Goal: Task Accomplishment & Management: Complete application form

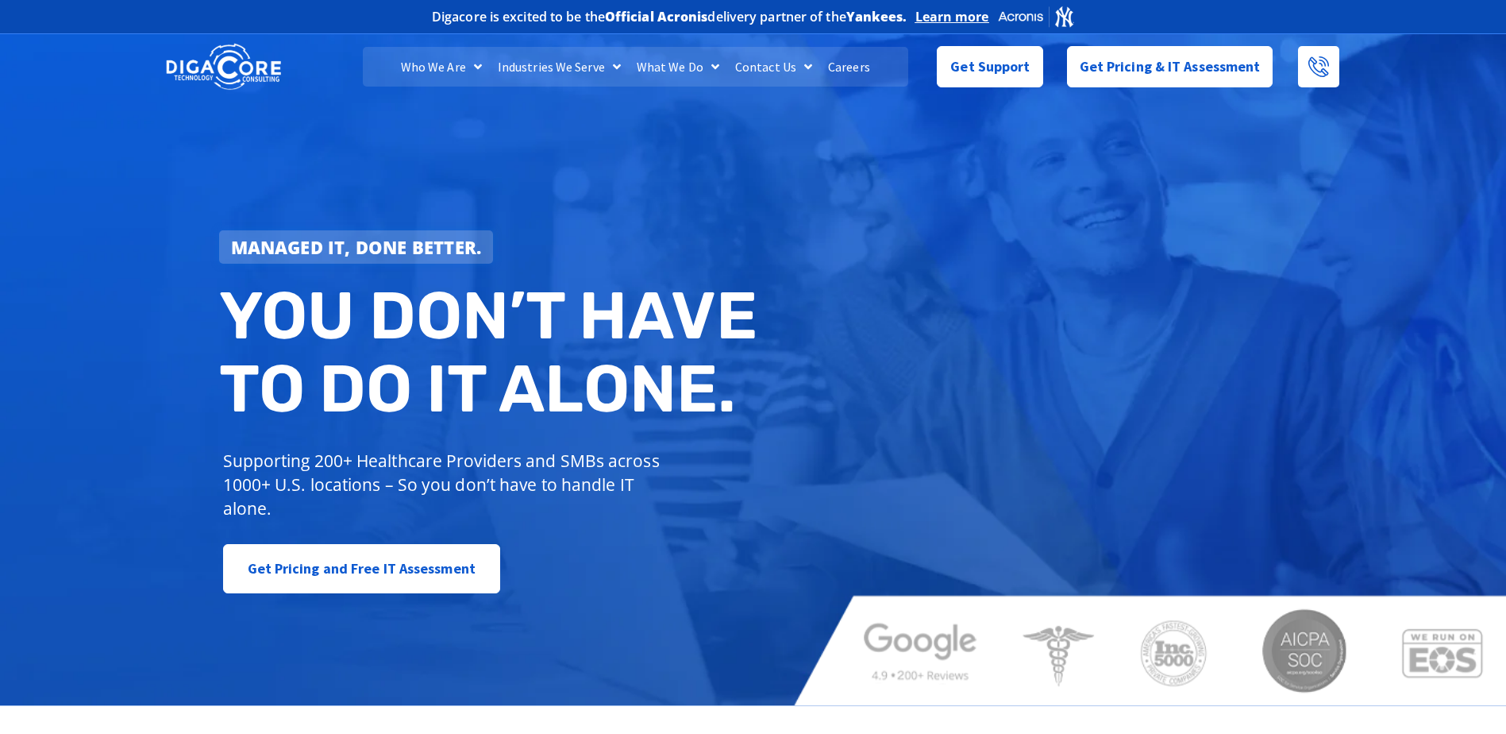
click at [853, 62] on link "Careers" at bounding box center [849, 67] width 58 height 40
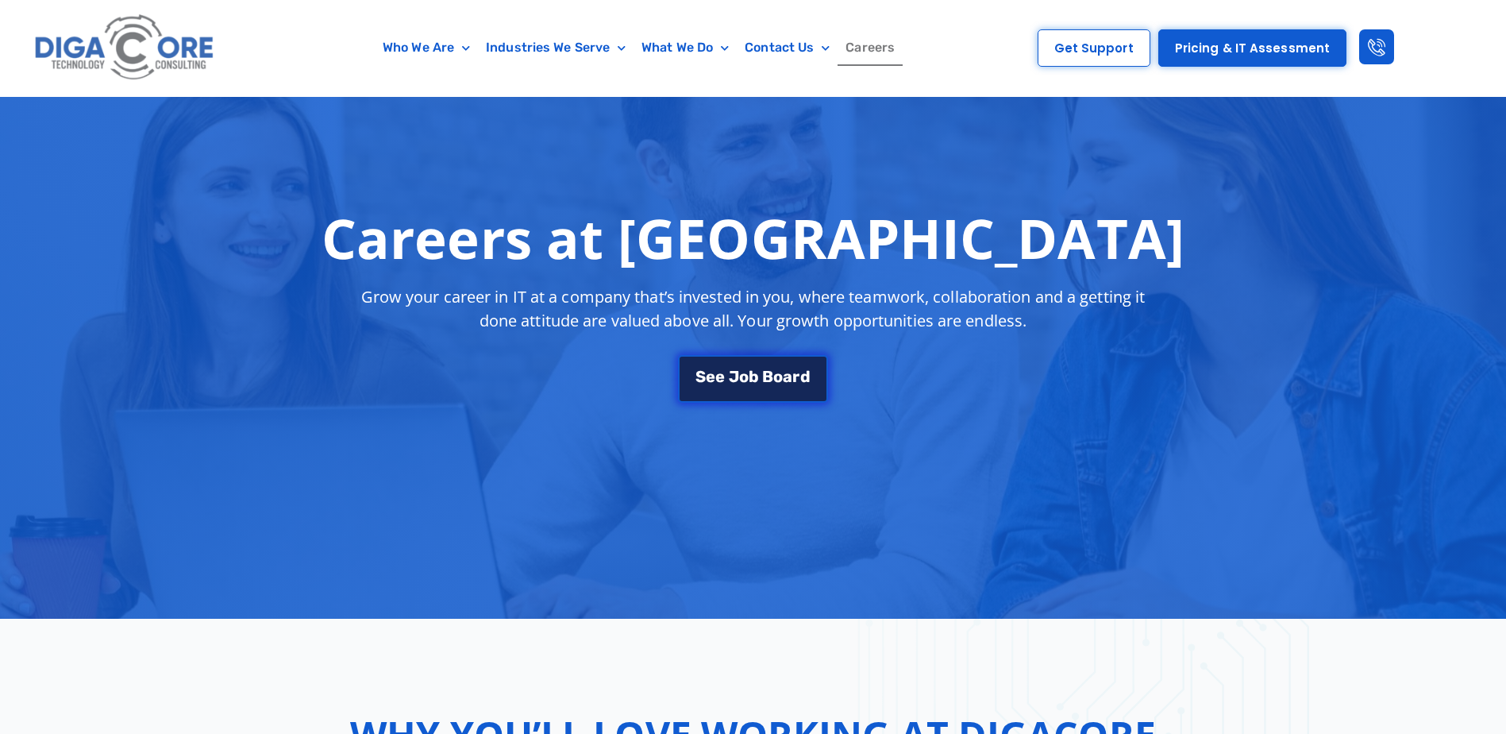
click at [743, 388] on link "S e e J o b B o a r d" at bounding box center [752, 379] width 149 height 48
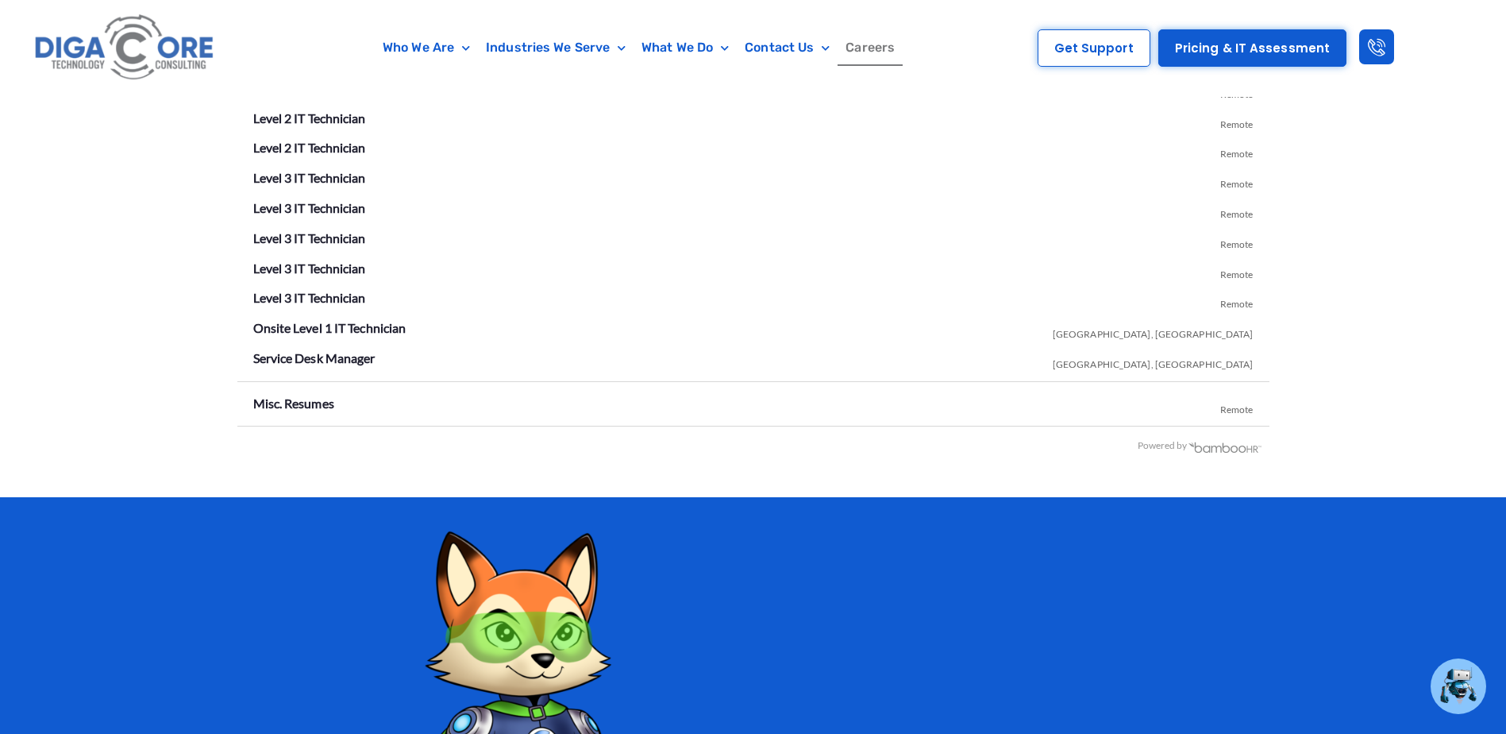
scroll to position [2796, 0]
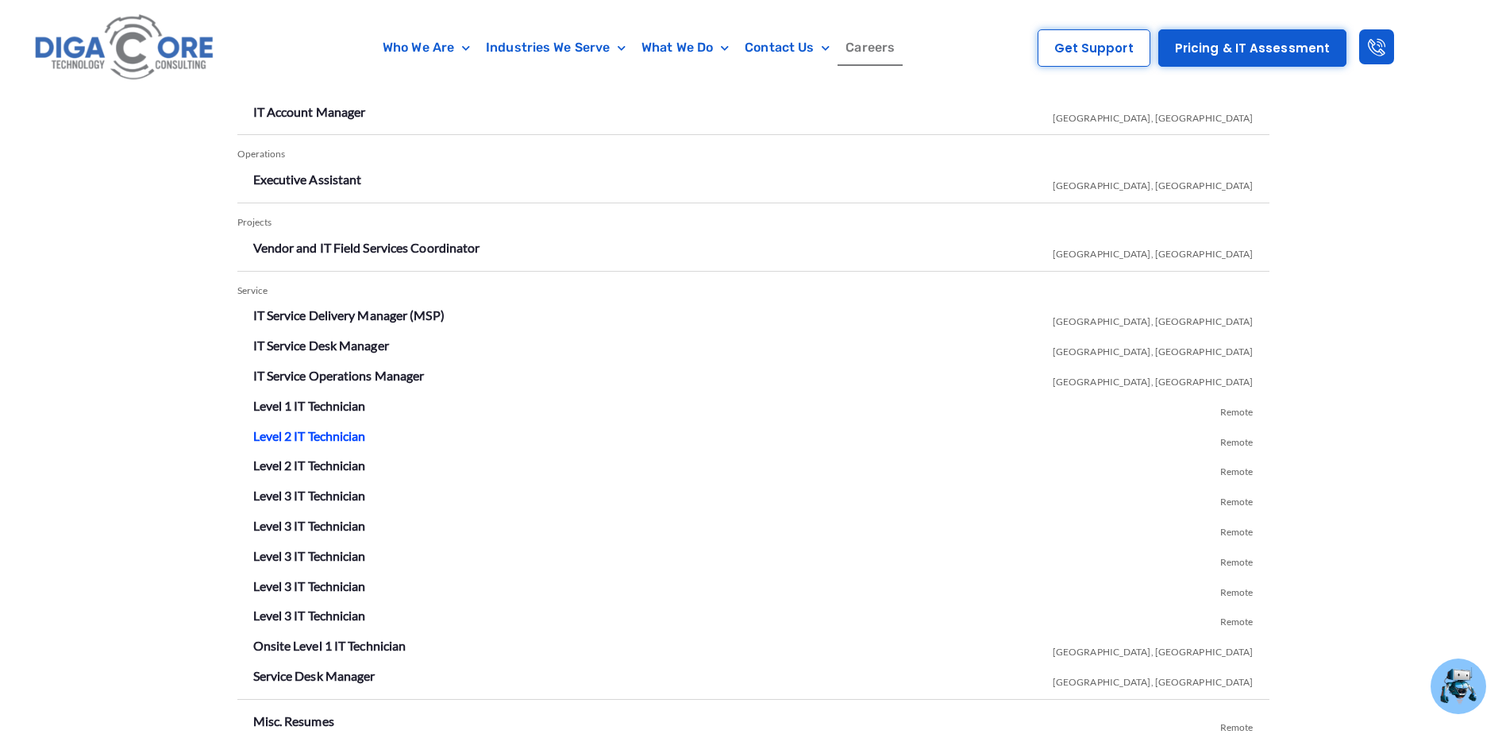
click at [330, 437] on link "Level 2 IT Technician" at bounding box center [309, 435] width 113 height 15
